Goal: Information Seeking & Learning: Learn about a topic

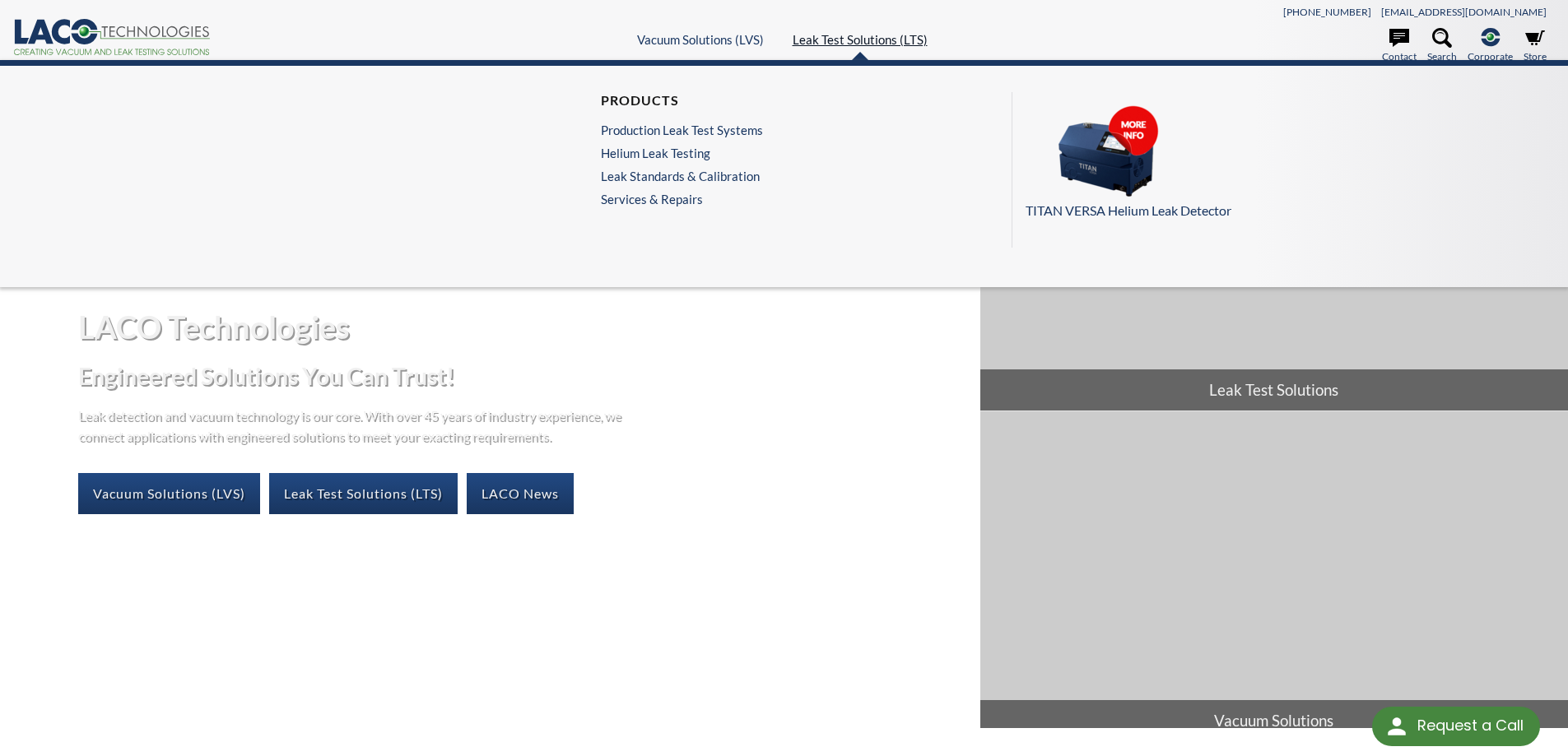
click at [892, 40] on link "Leak Test Solutions (LTS)" at bounding box center [860, 39] width 135 height 15
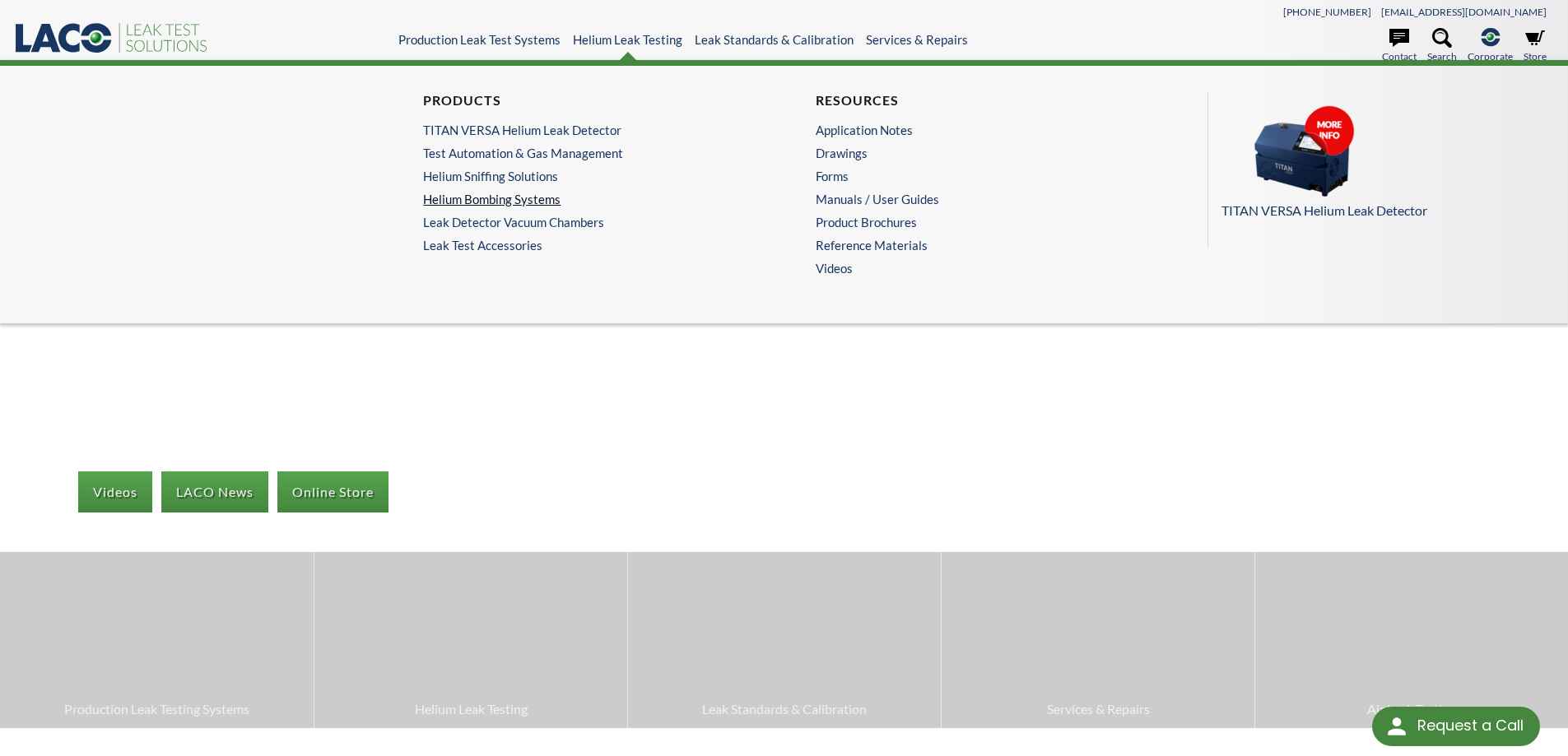
click at [525, 196] on link "Helium Bombing Systems" at bounding box center [584, 199] width 321 height 15
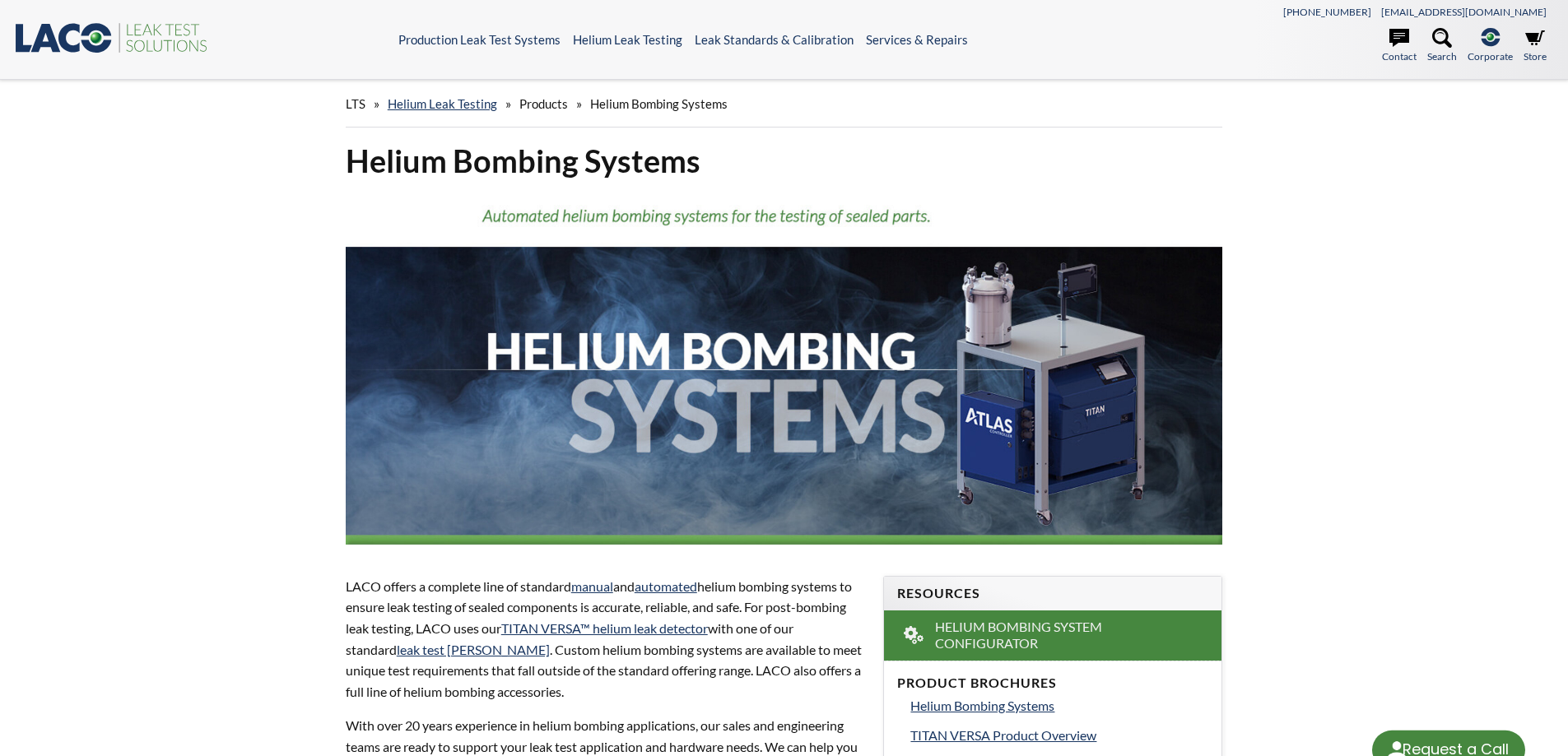
select select "Language Translate Widget"
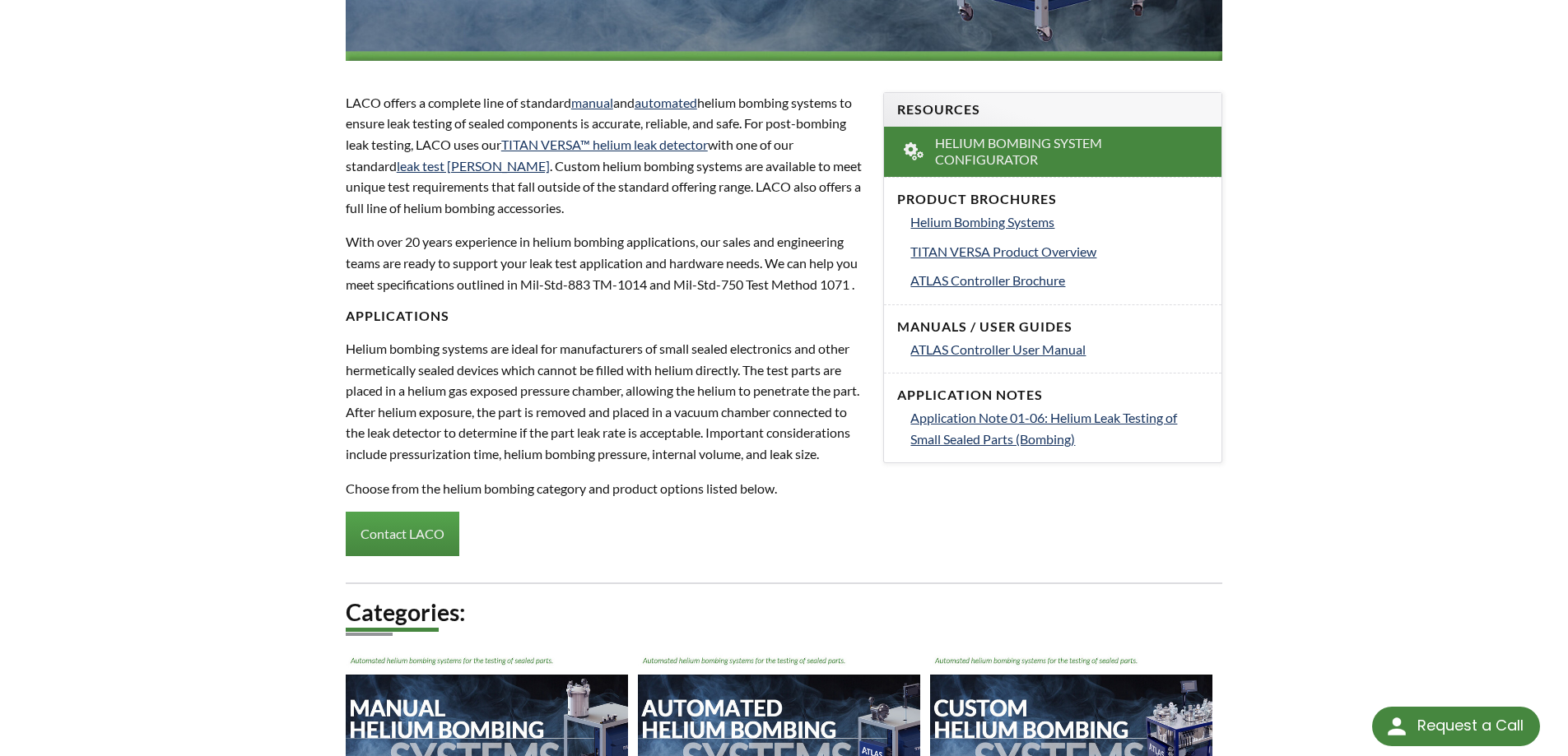
scroll to position [658, 0]
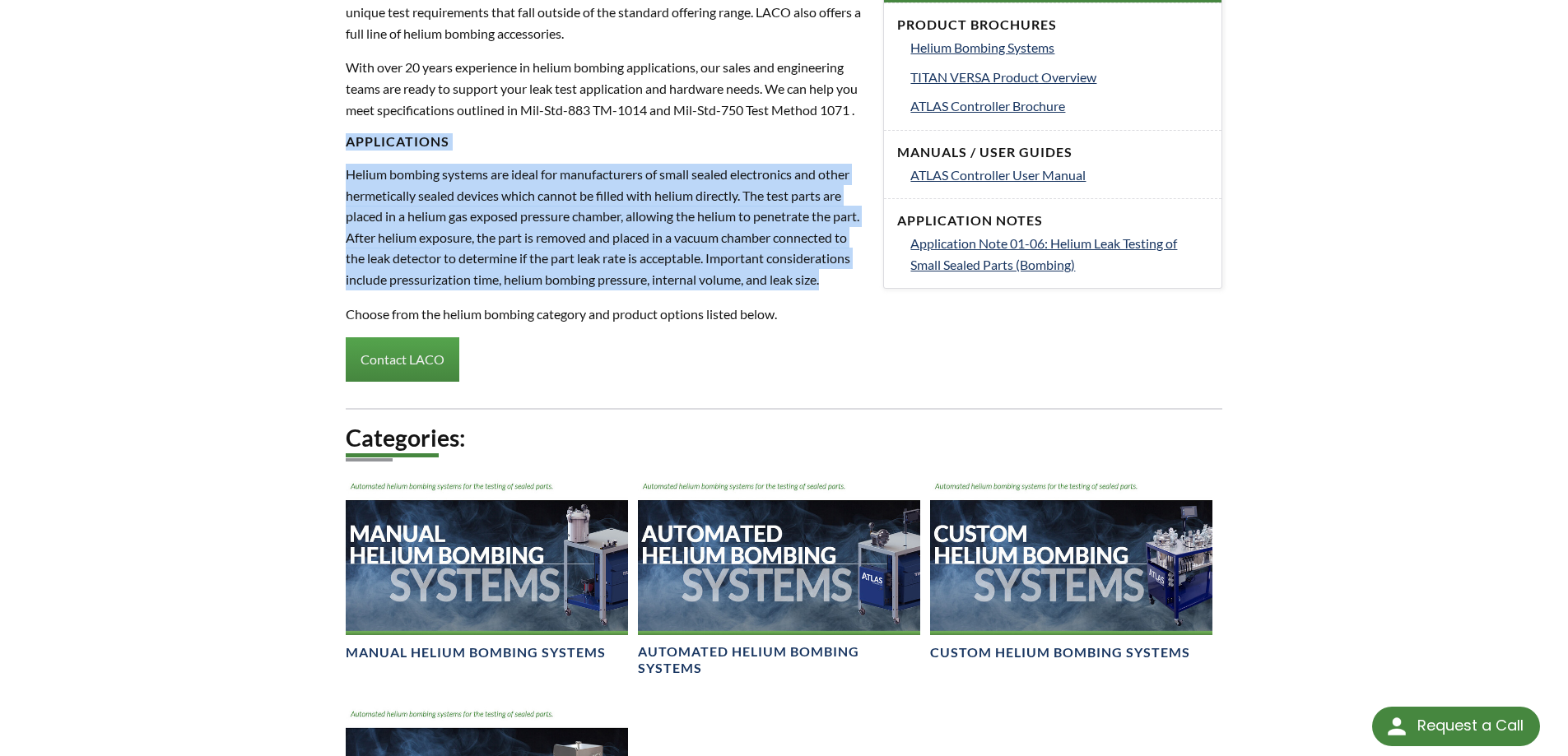
drag, startPoint x: 411, startPoint y: 324, endPoint x: 343, endPoint y: 167, distance: 171.1
click at [343, 167] on div "LACO offers a complete line of standard manual and automated helium bombing sys…" at bounding box center [605, 150] width 538 height 517
copy div "Applications Helium bombing systems are ideal for manufacturers of small sealed…"
